Goal: Information Seeking & Learning: Learn about a topic

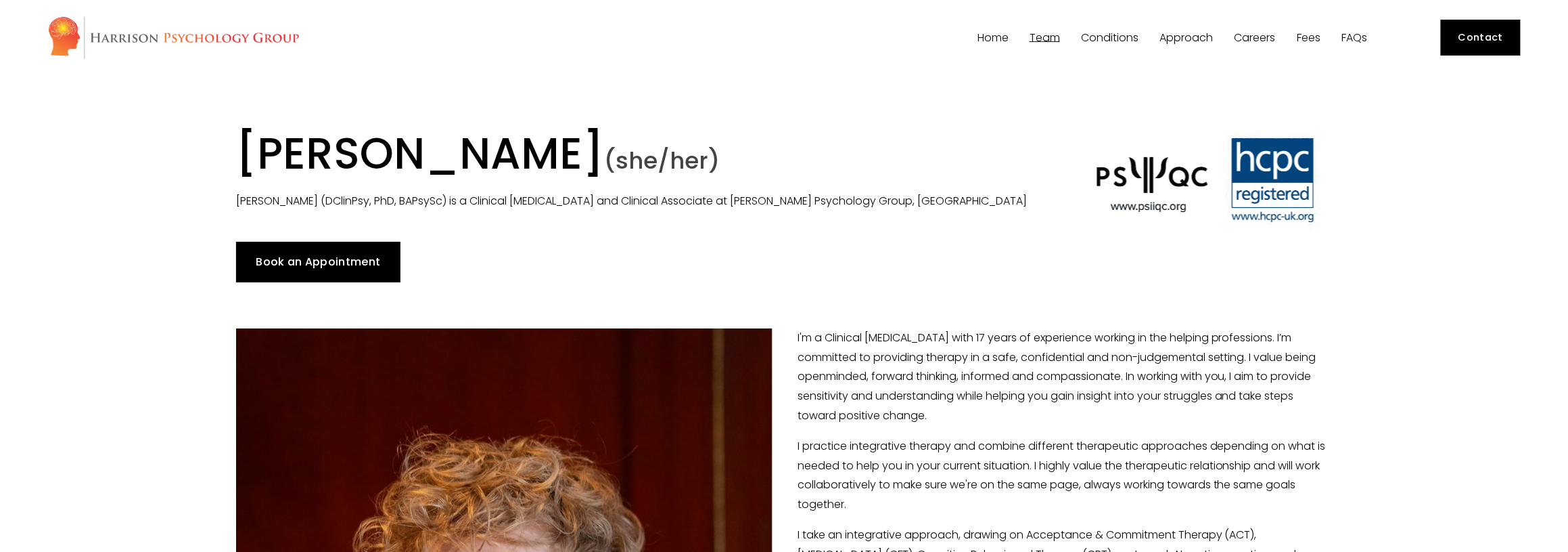
click at [1346, 37] on link "FAQs" at bounding box center [1354, 38] width 26 height 13
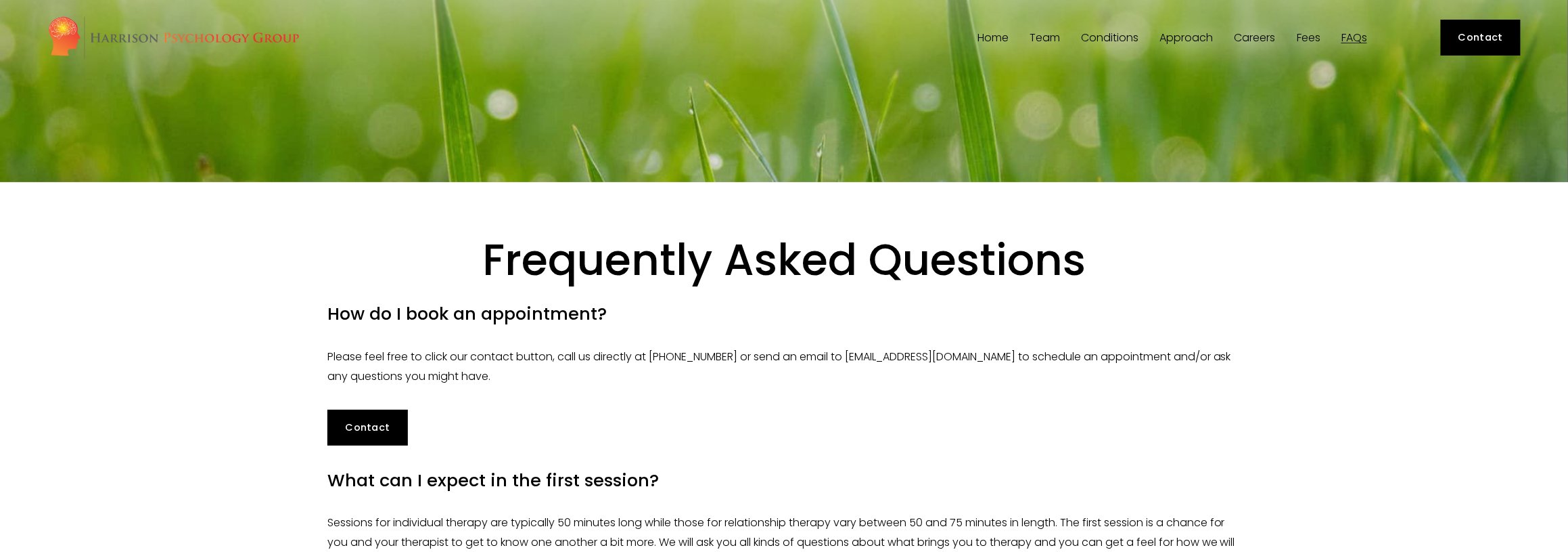
click at [1305, 38] on link "Fees" at bounding box center [1308, 38] width 24 height 13
